Goal: Transaction & Acquisition: Purchase product/service

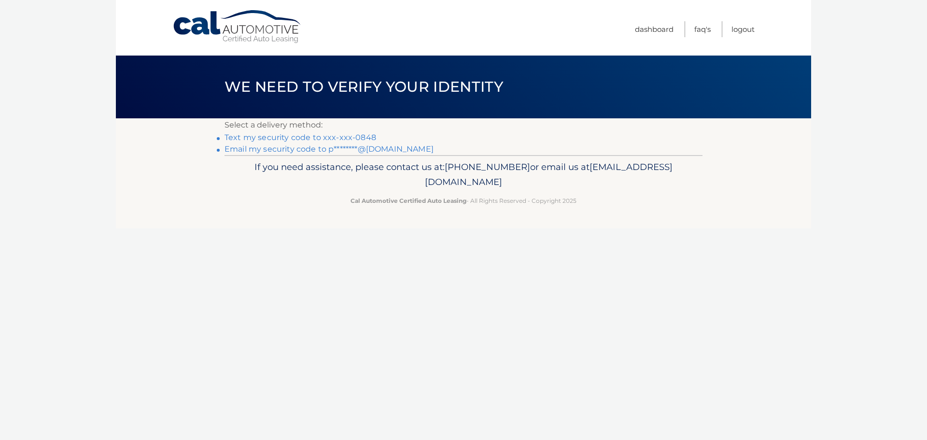
click at [254, 136] on link "Text my security code to xxx-xxx-0848" at bounding box center [301, 137] width 152 height 9
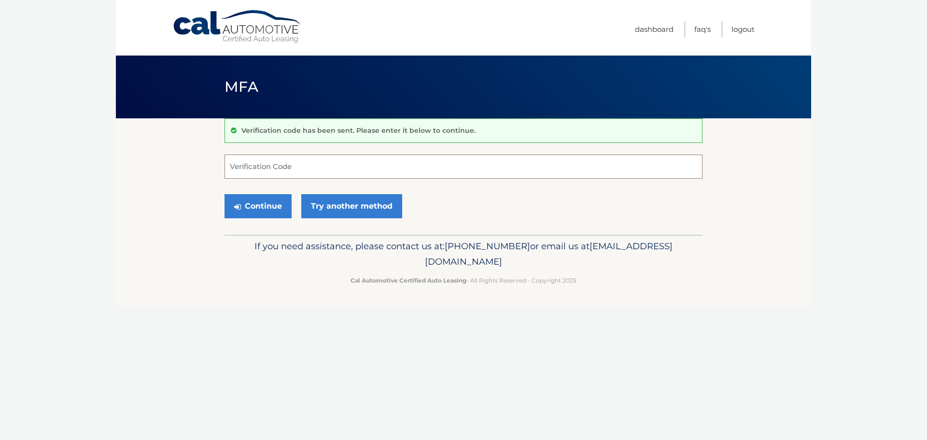
click at [278, 169] on input "Verification Code" at bounding box center [464, 167] width 478 height 24
type input "340070"
click at [225, 194] on button "Continue" at bounding box center [258, 206] width 67 height 24
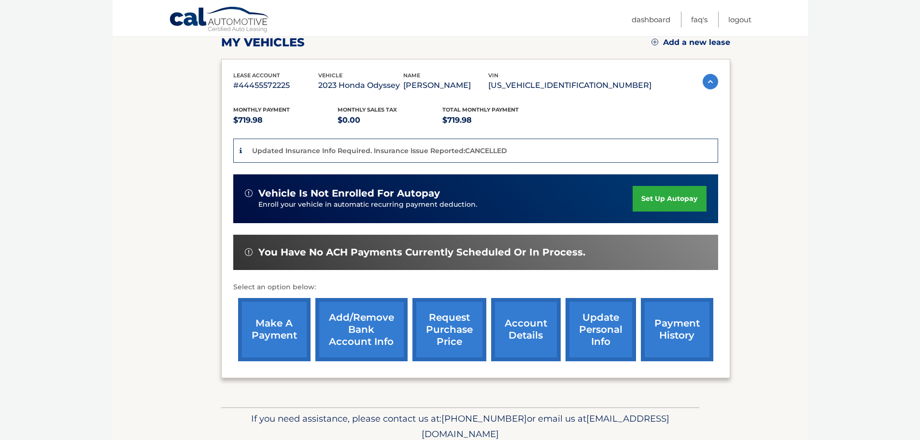
scroll to position [145, 0]
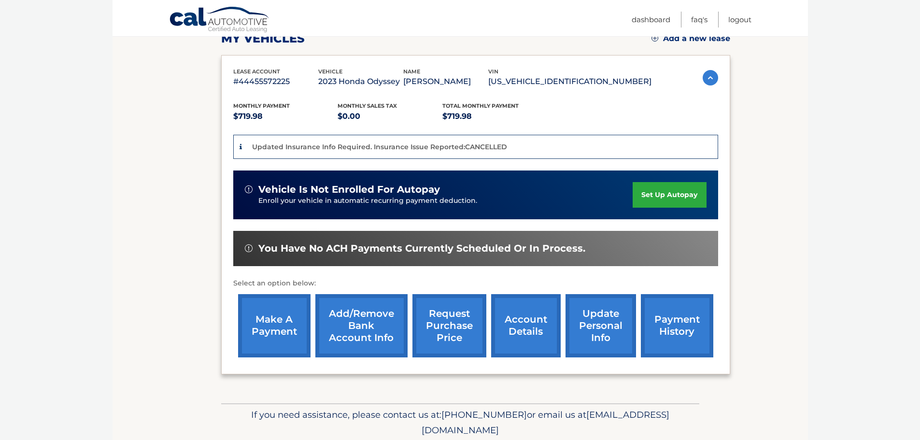
click at [269, 317] on link "make a payment" at bounding box center [274, 325] width 72 height 63
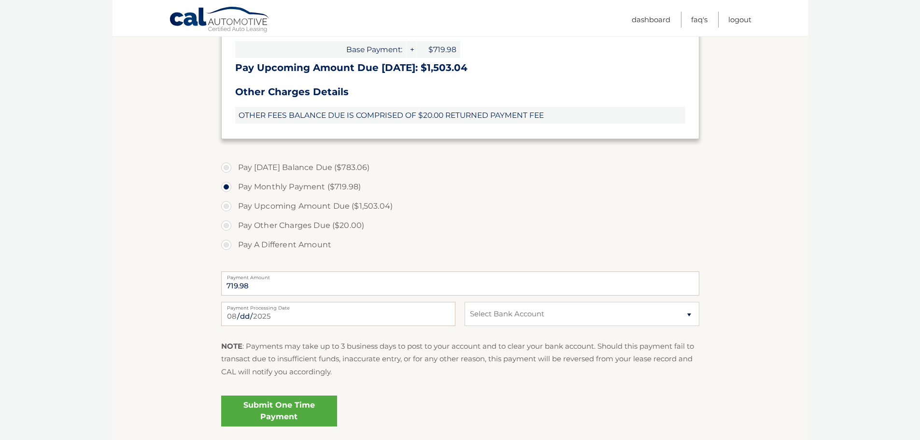
scroll to position [338, 0]
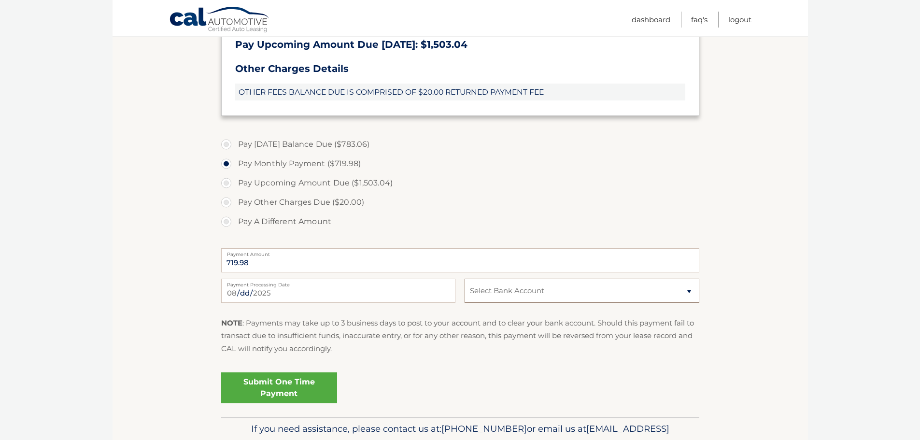
click at [494, 291] on select "Select Bank Account Checking JPMORGAN CHASE BANK, NA *****8371 Checking JPMORGA…" at bounding box center [582, 291] width 234 height 24
select select "ZmU2Yjg3NjQtN2M5NC00NzU5LWIyZTYtMTIyYzgyZjhmNDk2"
click at [465, 279] on select "Select Bank Account Checking JPMORGAN CHASE BANK, NA *****8371 Checking JPMORGA…" at bounding box center [582, 291] width 234 height 24
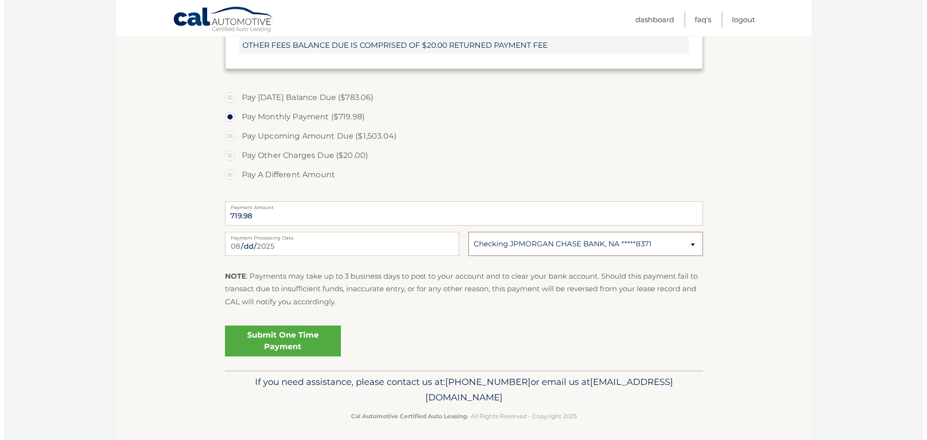
scroll to position [386, 0]
click at [279, 341] on link "Submit One Time Payment" at bounding box center [279, 339] width 116 height 31
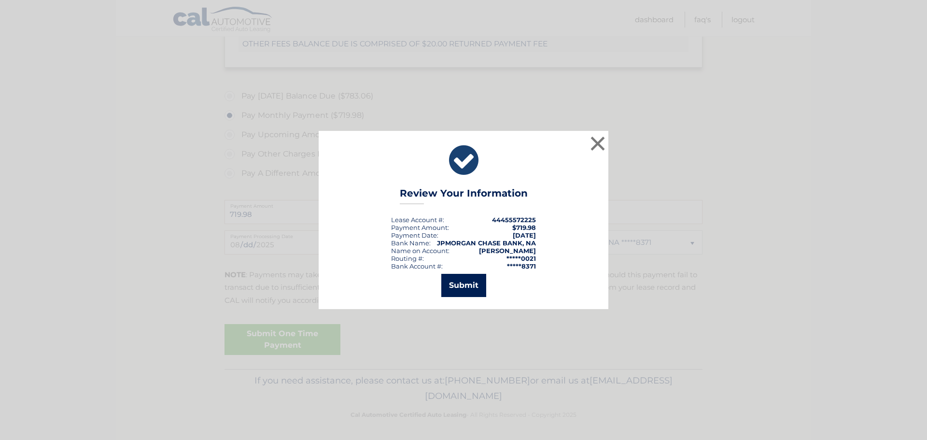
click at [468, 284] on button "Submit" at bounding box center [463, 285] width 45 height 23
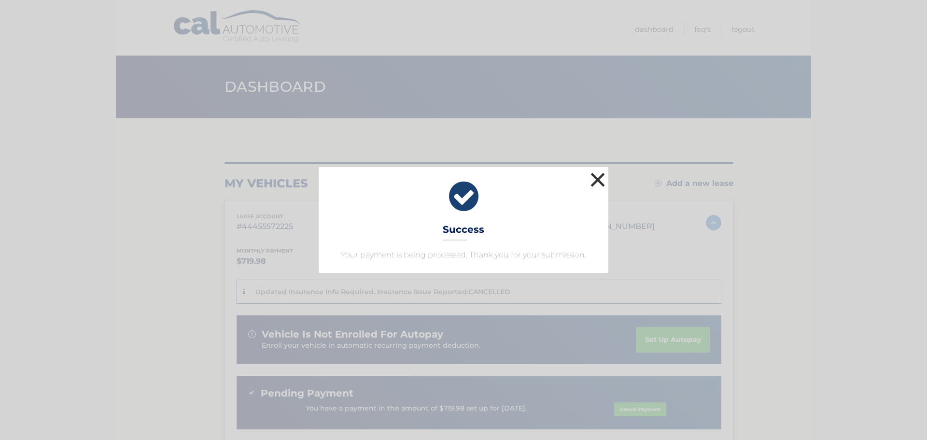
click at [594, 179] on button "×" at bounding box center [597, 179] width 19 height 19
